Goal: Information Seeking & Learning: Learn about a topic

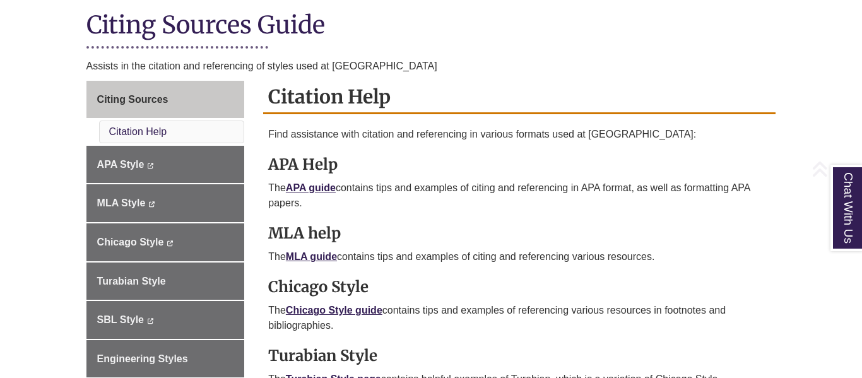
scroll to position [293, 0]
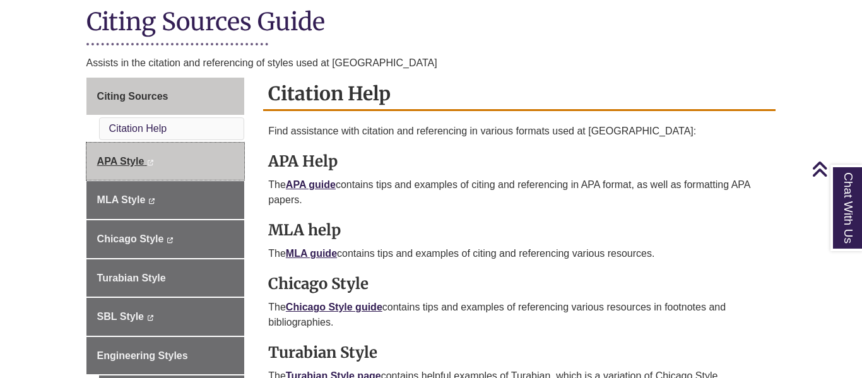
click at [162, 162] on link "APA Style This link opens in a new window This link opens in a new window" at bounding box center [165, 162] width 158 height 38
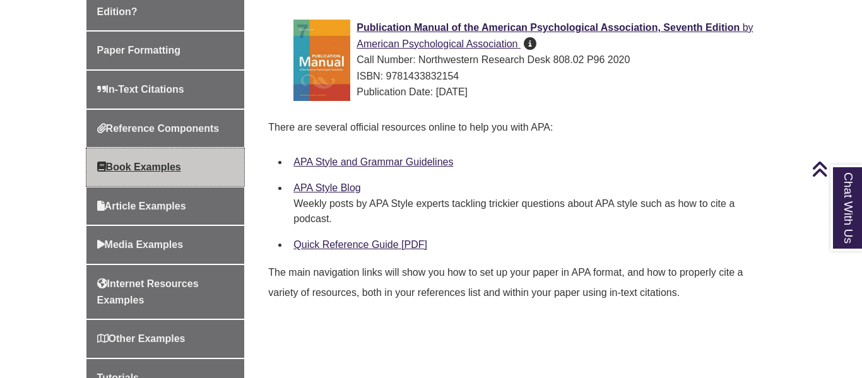
scroll to position [444, 0]
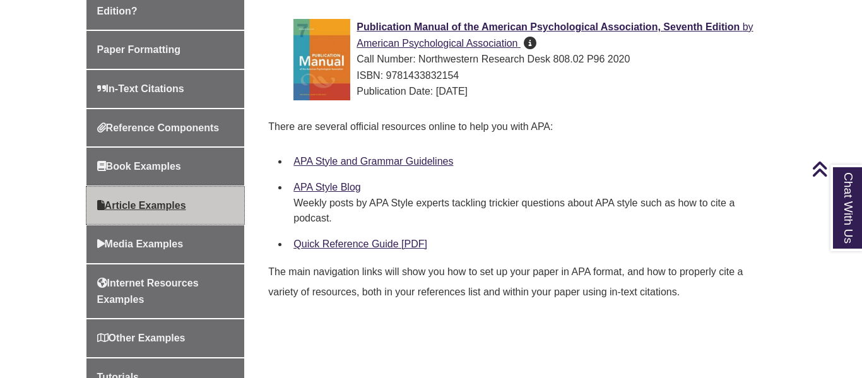
click at [186, 204] on span "Article Examples" at bounding box center [141, 205] width 89 height 11
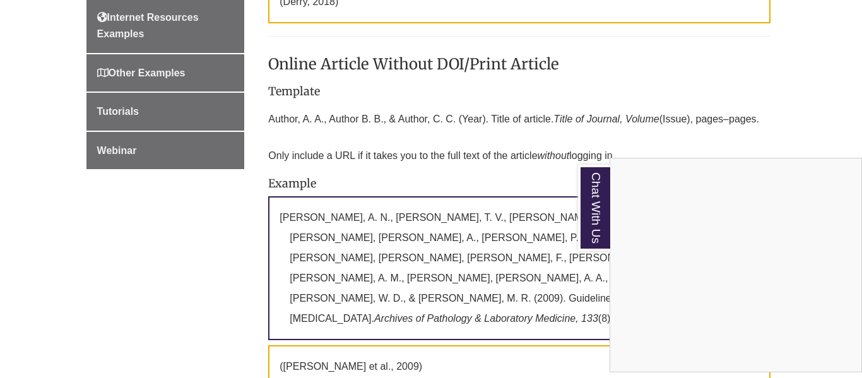
scroll to position [919, 0]
